Goal: Task Accomplishment & Management: Use online tool/utility

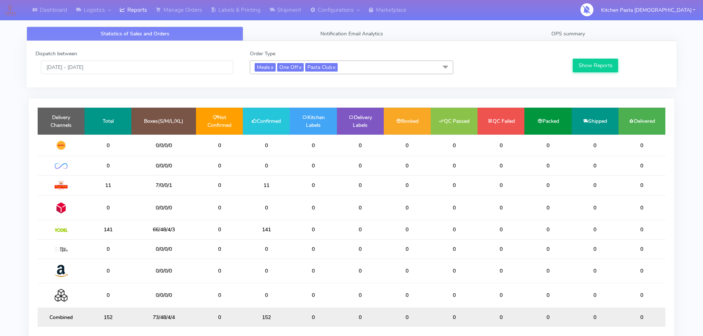
click at [578, 25] on div "Statistics of Sales and Orders Notification Email Analytics OPS summary Dispatc…" at bounding box center [351, 188] width 661 height 333
click at [579, 36] on span "OPS summary" at bounding box center [568, 33] width 34 height 7
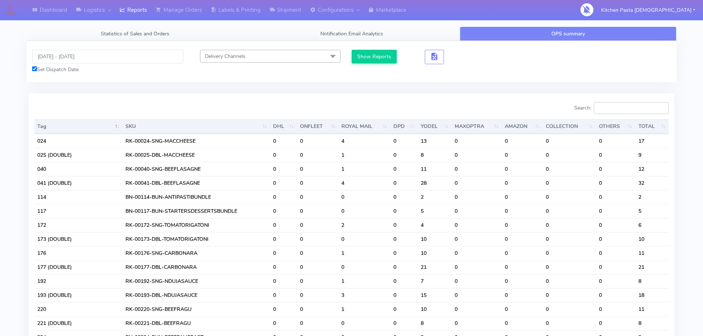
click at [634, 113] on input "Search:" at bounding box center [630, 108] width 75 height 12
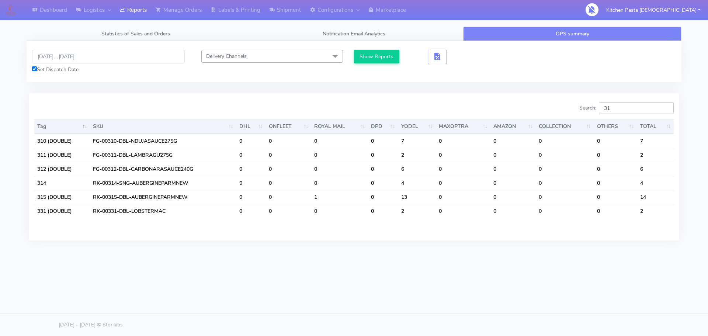
type input "3"
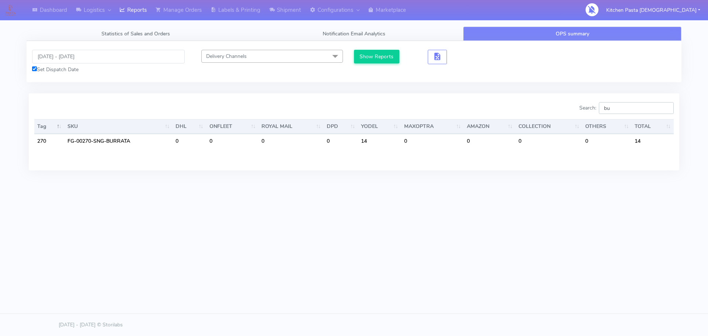
type input "b"
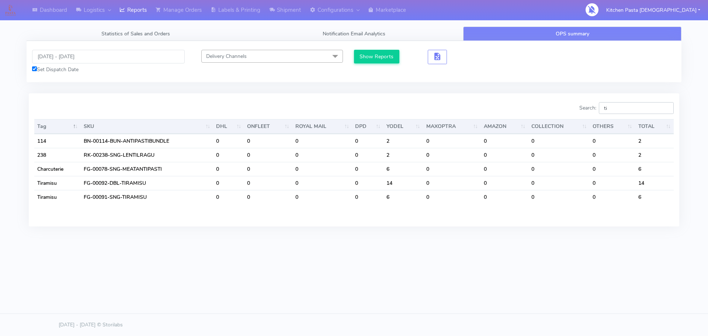
type input "t"
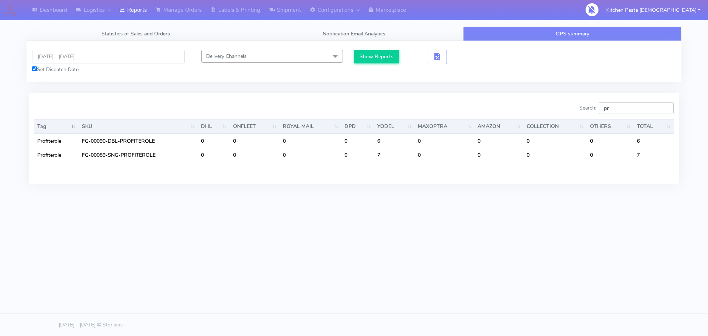
type input "p"
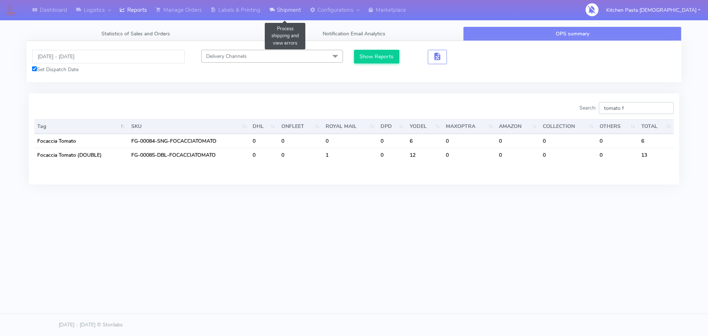
type input "tomato f"
click at [277, 7] on link "Shipment" at bounding box center [285, 10] width 41 height 20
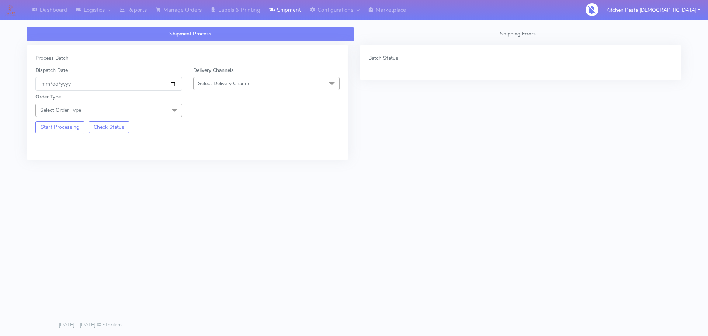
click at [255, 80] on span "Select Delivery Channel" at bounding box center [266, 83] width 147 height 13
click at [214, 163] on div "Yodel" at bounding box center [266, 167] width 139 height 8
click at [172, 108] on span at bounding box center [174, 111] width 15 height 14
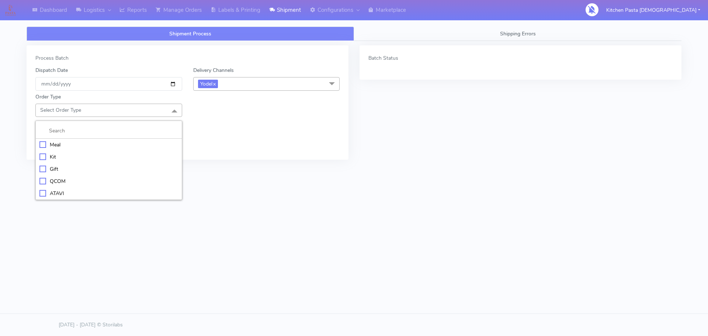
click at [120, 139] on li "Meal" at bounding box center [109, 145] width 146 height 12
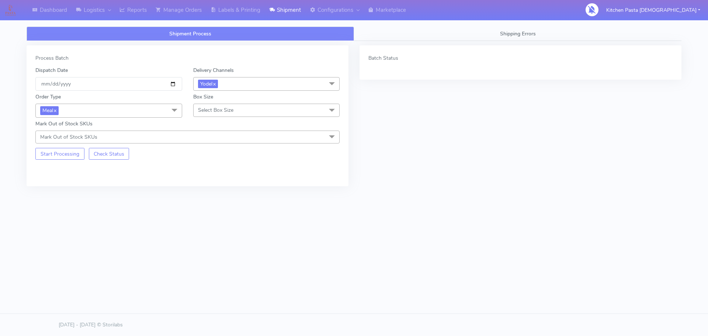
click at [205, 109] on span "Select Box Size" at bounding box center [215, 110] width 35 height 7
click at [207, 190] on div "Mega" at bounding box center [266, 194] width 139 height 8
click at [60, 152] on button "Start Processing" at bounding box center [59, 154] width 49 height 12
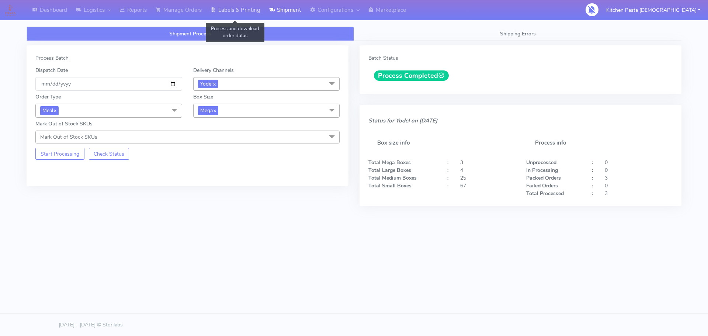
click at [244, 10] on link "Labels & Printing" at bounding box center [235, 10] width 59 height 20
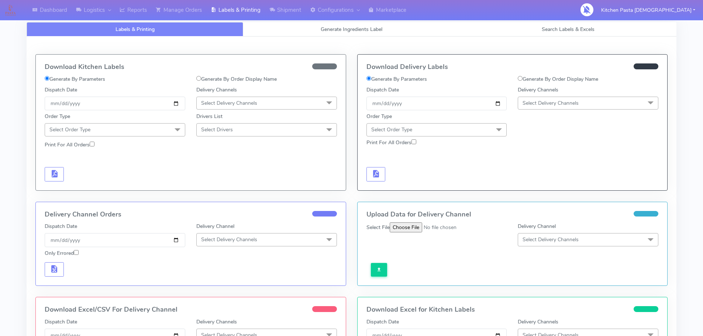
click at [551, 102] on span "Select Delivery Channels" at bounding box center [550, 103] width 56 height 7
drag, startPoint x: 539, startPoint y: 184, endPoint x: 528, endPoint y: 181, distance: 11.9
click at [539, 184] on div "Yodel" at bounding box center [587, 186] width 132 height 8
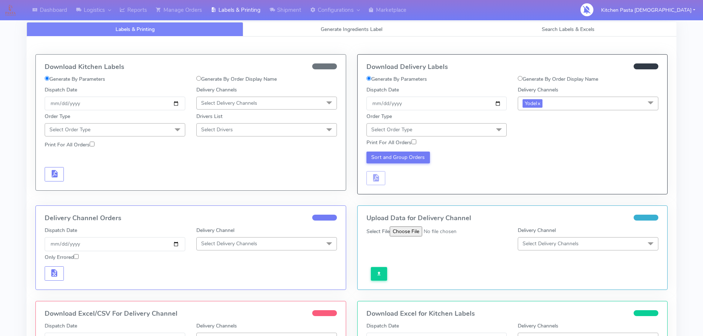
drag, startPoint x: 479, startPoint y: 132, endPoint x: 474, endPoint y: 137, distance: 7.8
click at [479, 131] on span "Select Order Type" at bounding box center [436, 129] width 141 height 13
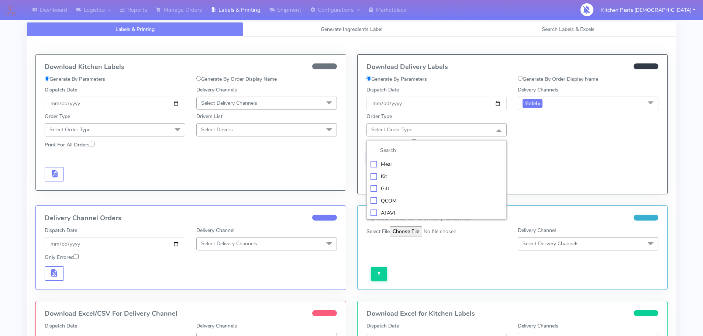
click at [436, 164] on div "Meal" at bounding box center [436, 164] width 132 height 8
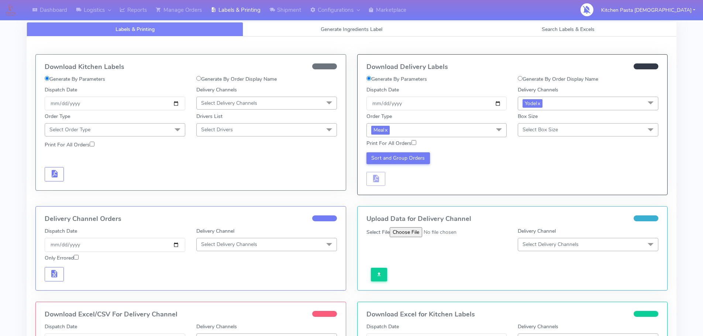
click at [529, 125] on span "Select Box Size" at bounding box center [587, 129] width 141 height 13
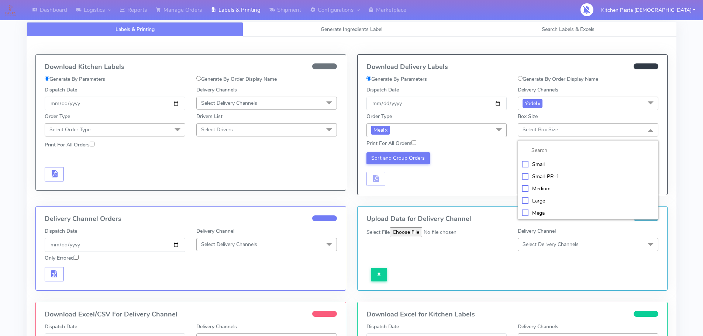
click at [526, 210] on div "Mega" at bounding box center [587, 213] width 132 height 8
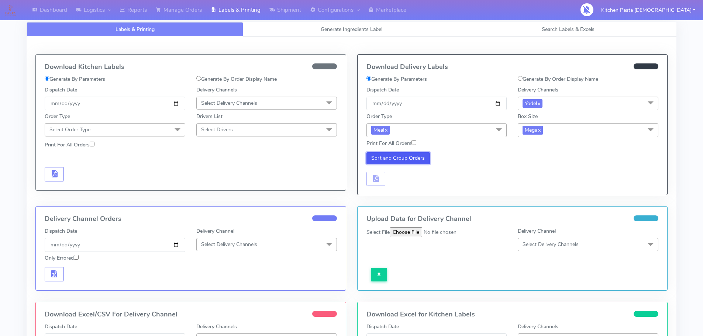
click at [405, 159] on button "Sort and Group Orders" at bounding box center [398, 158] width 64 height 12
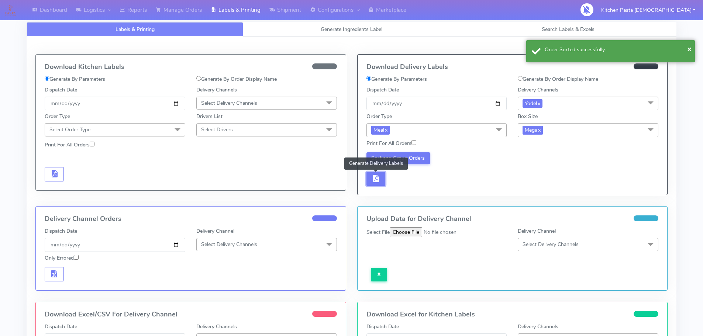
click at [372, 183] on span "button" at bounding box center [375, 180] width 9 height 7
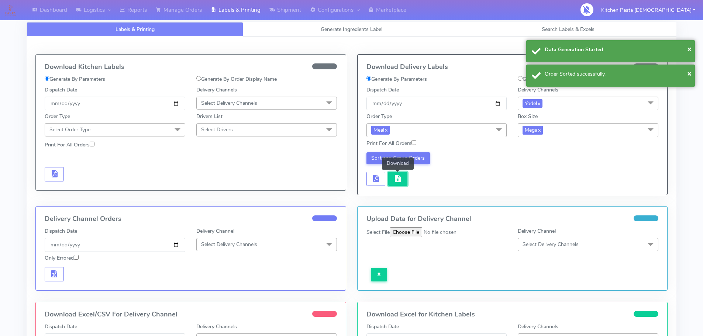
drag, startPoint x: 383, startPoint y: 184, endPoint x: 397, endPoint y: 184, distance: 14.4
click at [397, 184] on button "button" at bounding box center [397, 179] width 19 height 14
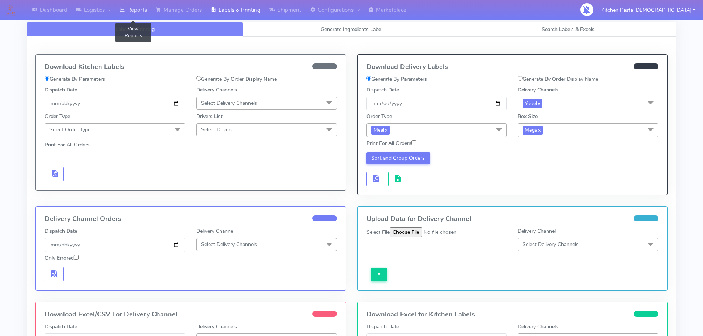
click at [131, 10] on link "Reports" at bounding box center [133, 10] width 36 height 20
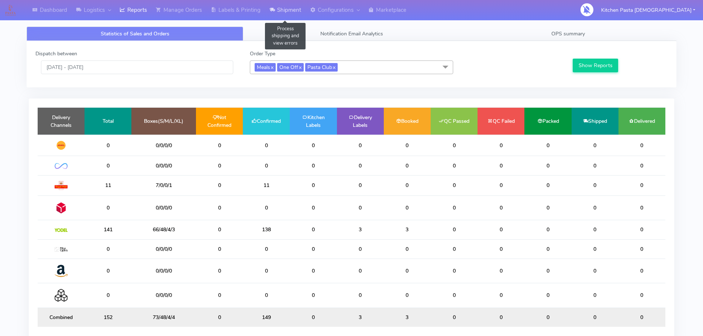
click at [286, 12] on link "Shipment" at bounding box center [285, 10] width 41 height 20
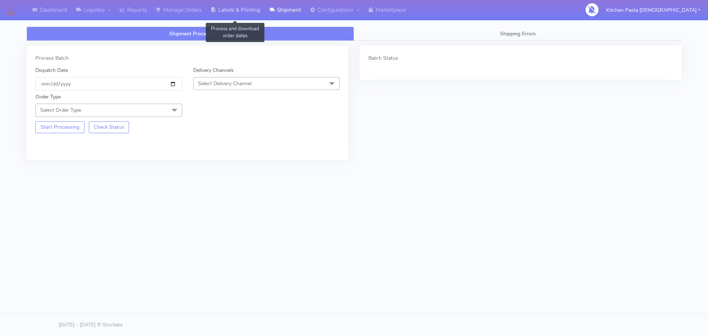
click at [243, 13] on link "Labels & Printing" at bounding box center [235, 10] width 59 height 20
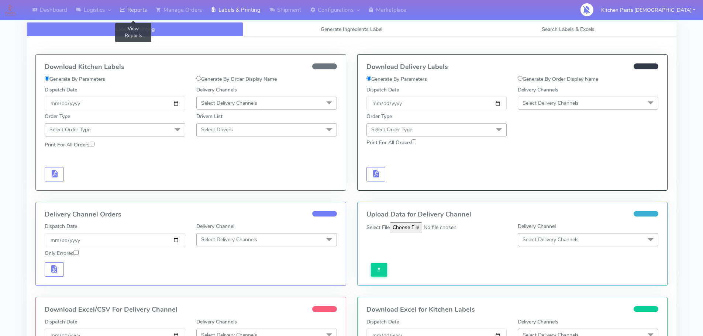
click at [140, 11] on link "Reports" at bounding box center [133, 10] width 36 height 20
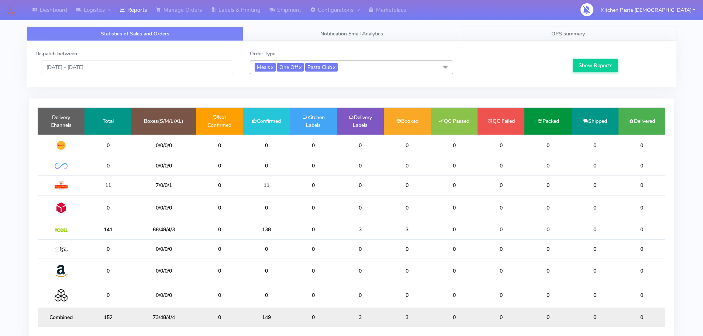
click at [567, 30] on span "OPS summary" at bounding box center [568, 33] width 34 height 7
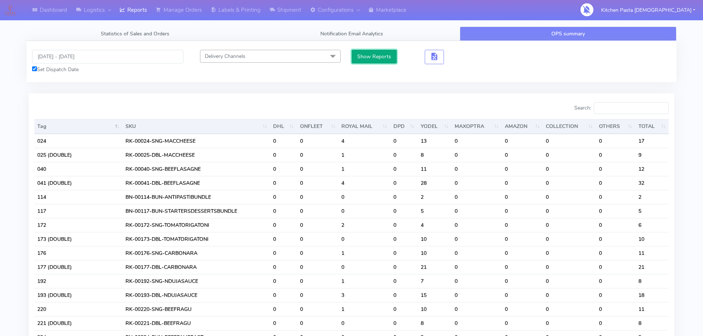
click at [376, 58] on button "Show Reports" at bounding box center [373, 57] width 45 height 14
click at [437, 57] on span "button" at bounding box center [434, 58] width 9 height 7
click at [454, 49] on div "14/08/2025 - 14/08/2025 Set Dispatch Date Delivery Channels Select All DHL OnFl…" at bounding box center [351, 61] width 649 height 41
click at [464, 55] on span "button" at bounding box center [461, 58] width 9 height 7
